Goal: Navigation & Orientation: Go to known website

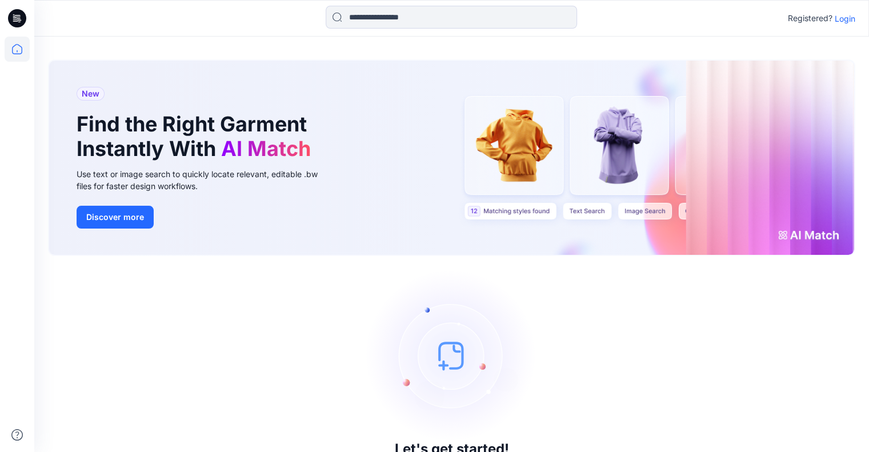
click at [840, 23] on p "Login" at bounding box center [845, 19] width 21 height 12
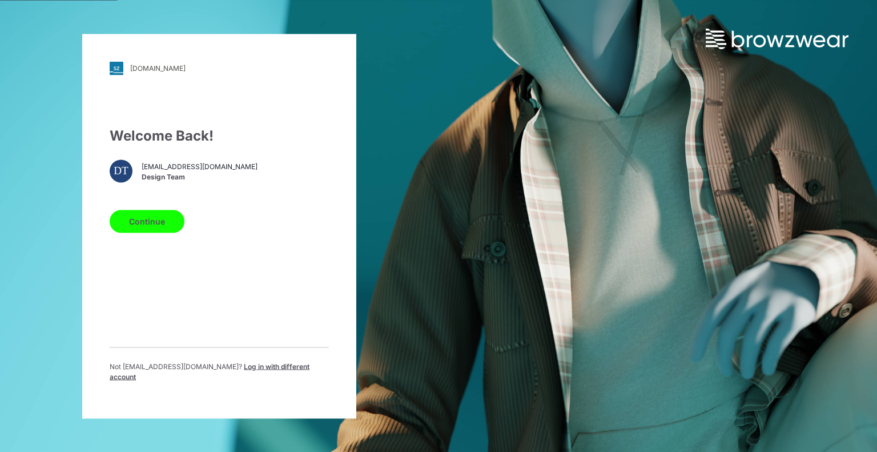
click at [153, 230] on button "Continue" at bounding box center [147, 221] width 75 height 23
click at [144, 224] on button "Continue" at bounding box center [147, 221] width 75 height 23
